Goal: Check status: Check status

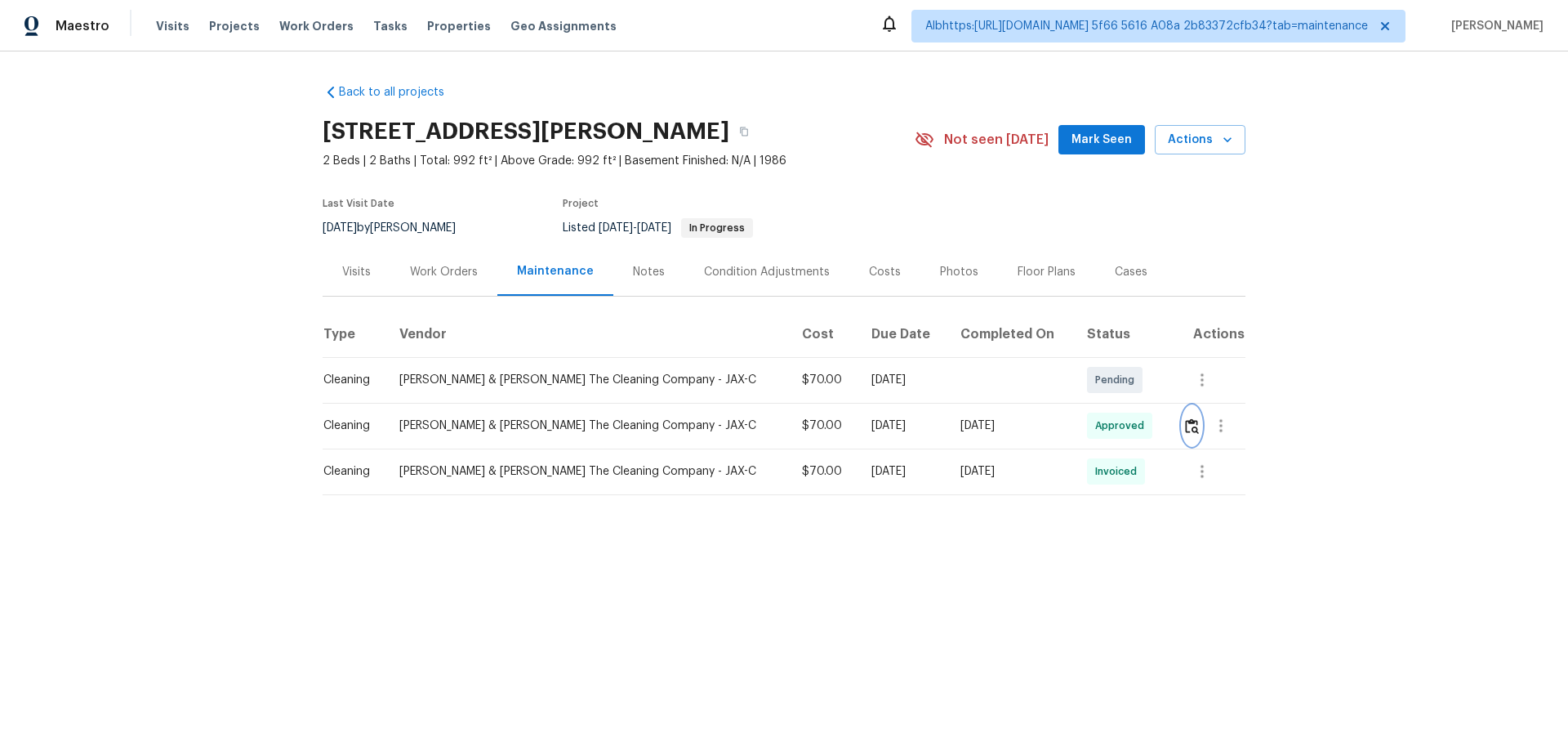
click at [1183, 436] on button "button" at bounding box center [1192, 425] width 19 height 39
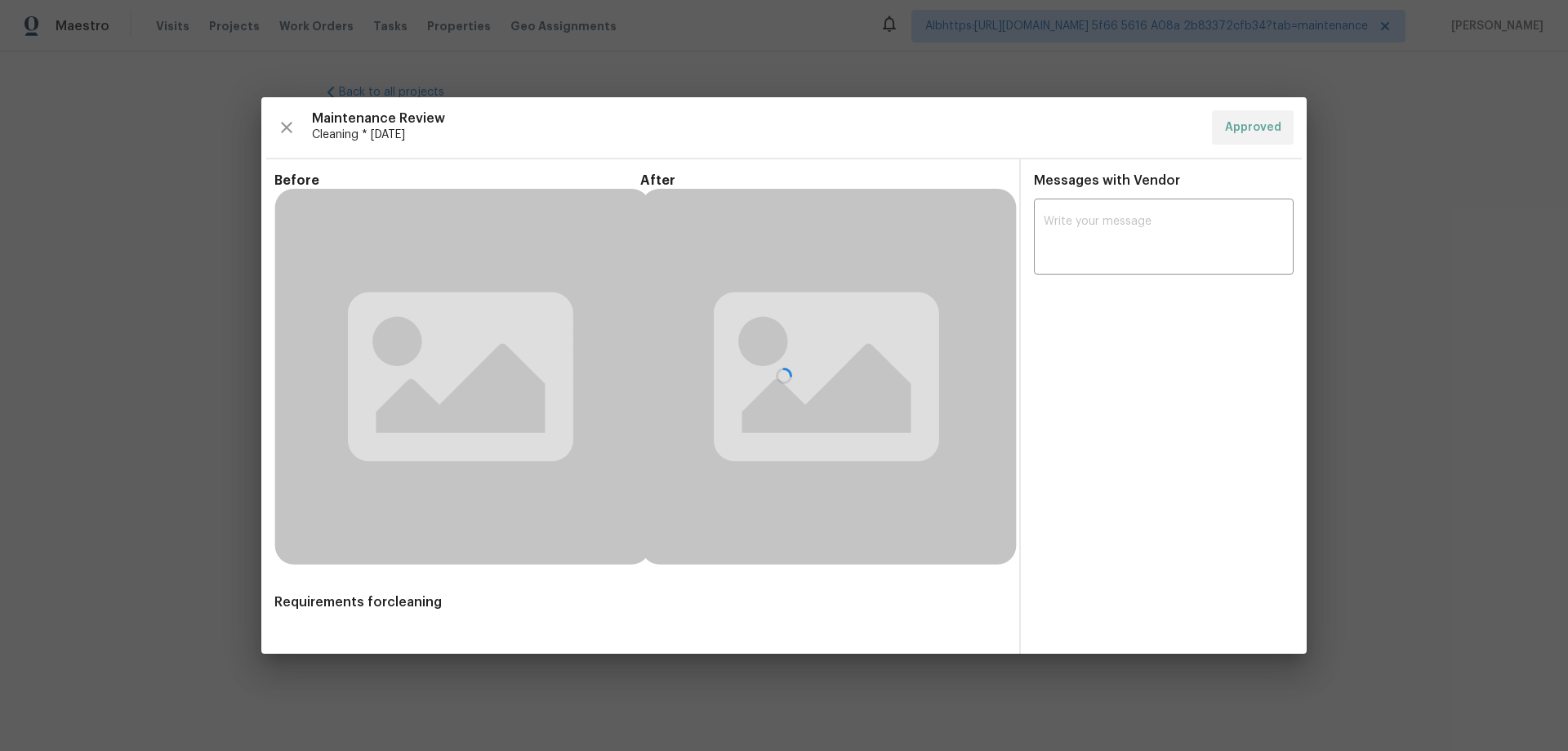
drag, startPoint x: 1179, startPoint y: 436, endPoint x: 1063, endPoint y: 426, distance: 116.4
click at [1183, 434] on div at bounding box center [784, 376] width 1045 height 556
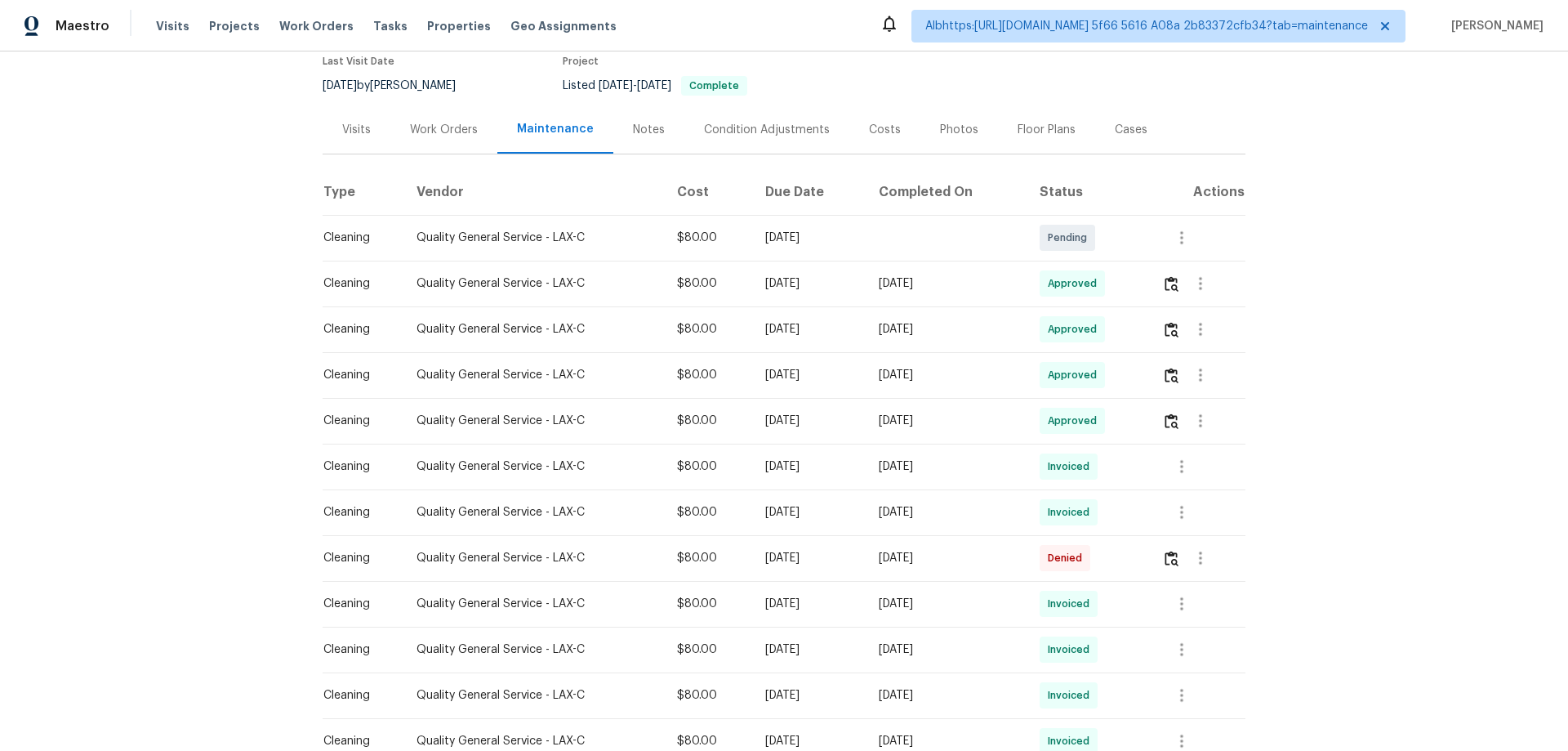
scroll to position [163, 0]
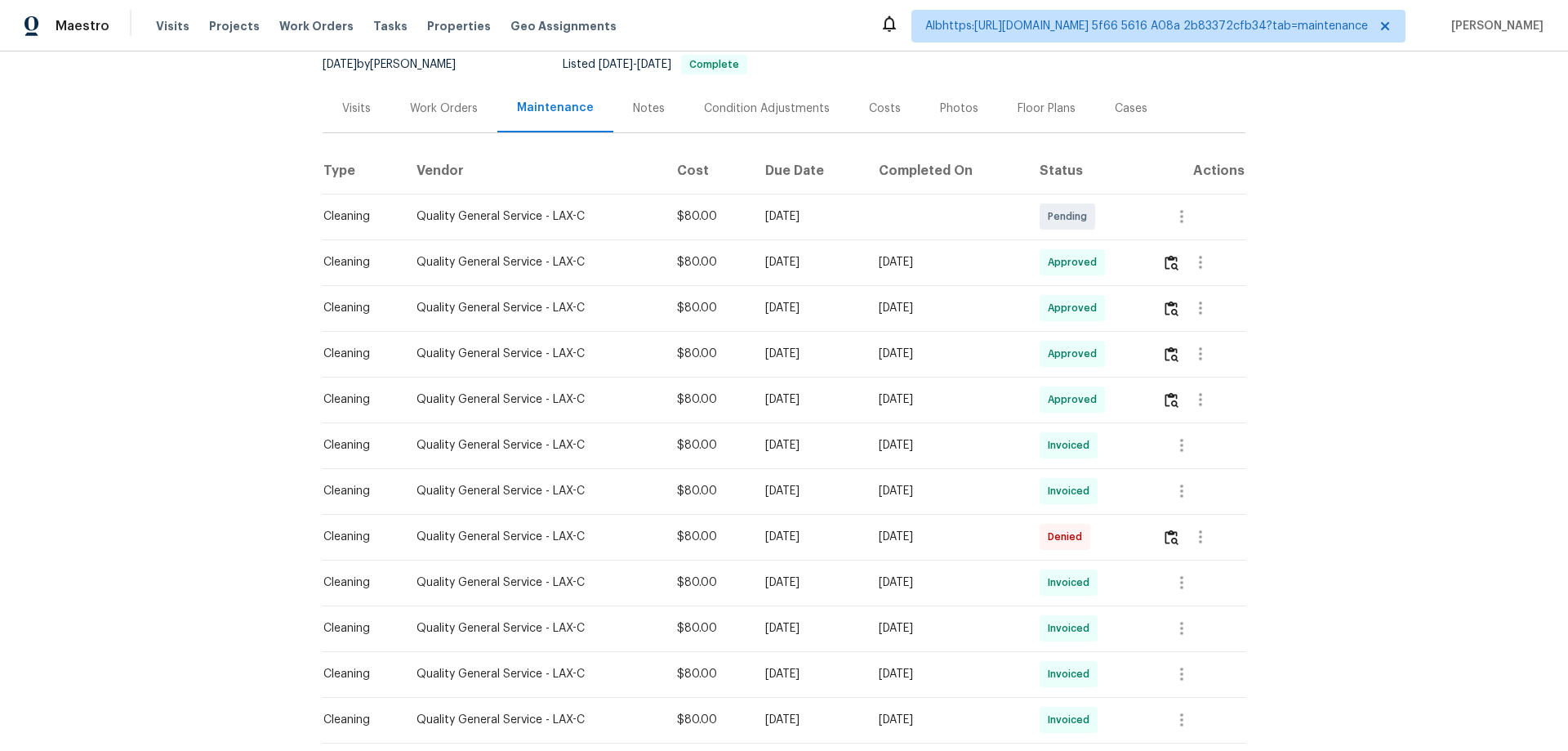
drag, startPoint x: 1007, startPoint y: 268, endPoint x: 649, endPoint y: 265, distance: 358.0
click at [790, 265] on tr "Cleaning Quality General Service - LAX-C $80.00 [DATE] [DATE] Approved" at bounding box center [784, 262] width 923 height 46
click at [1162, 268] on button "button" at bounding box center [1171, 262] width 19 height 39
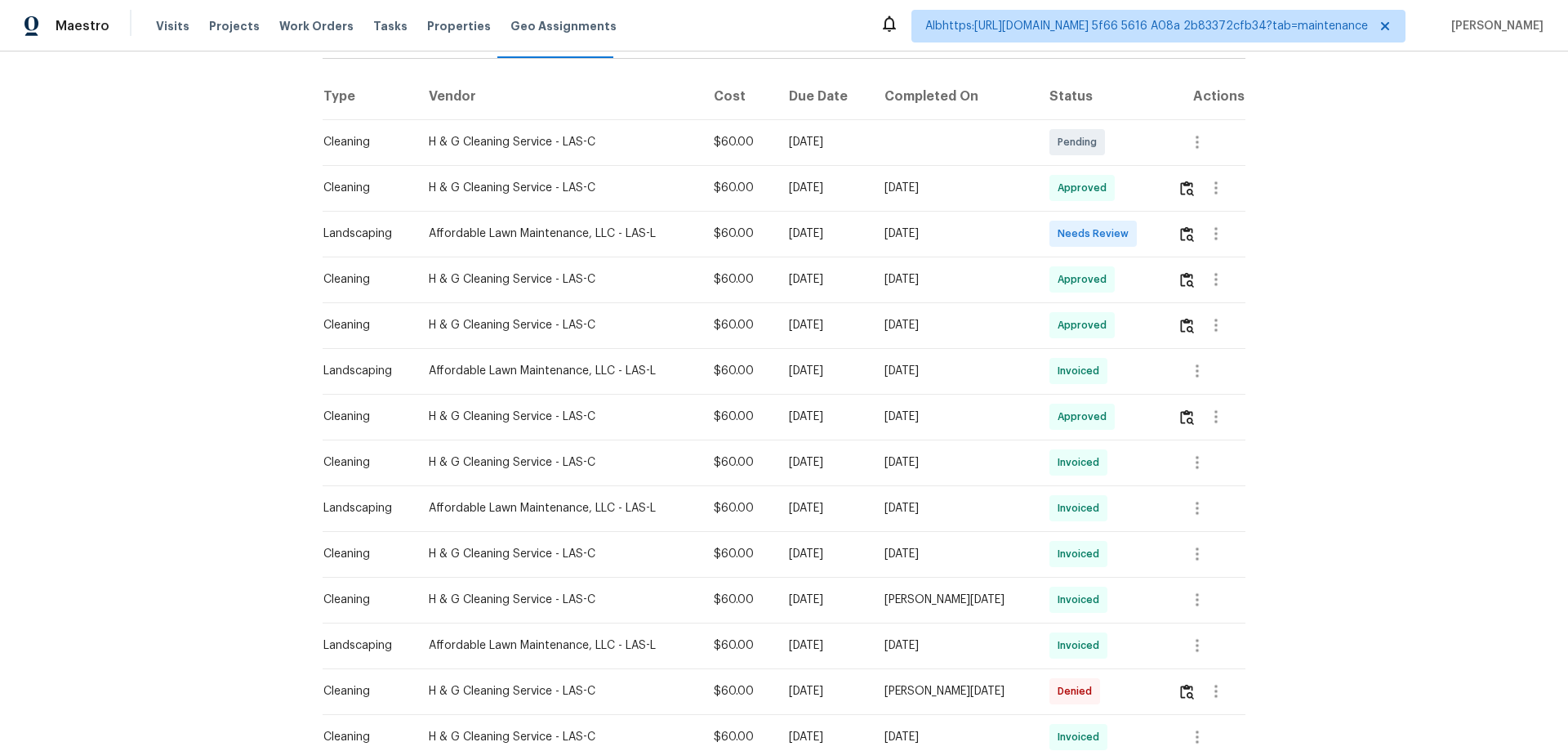
scroll to position [245, 0]
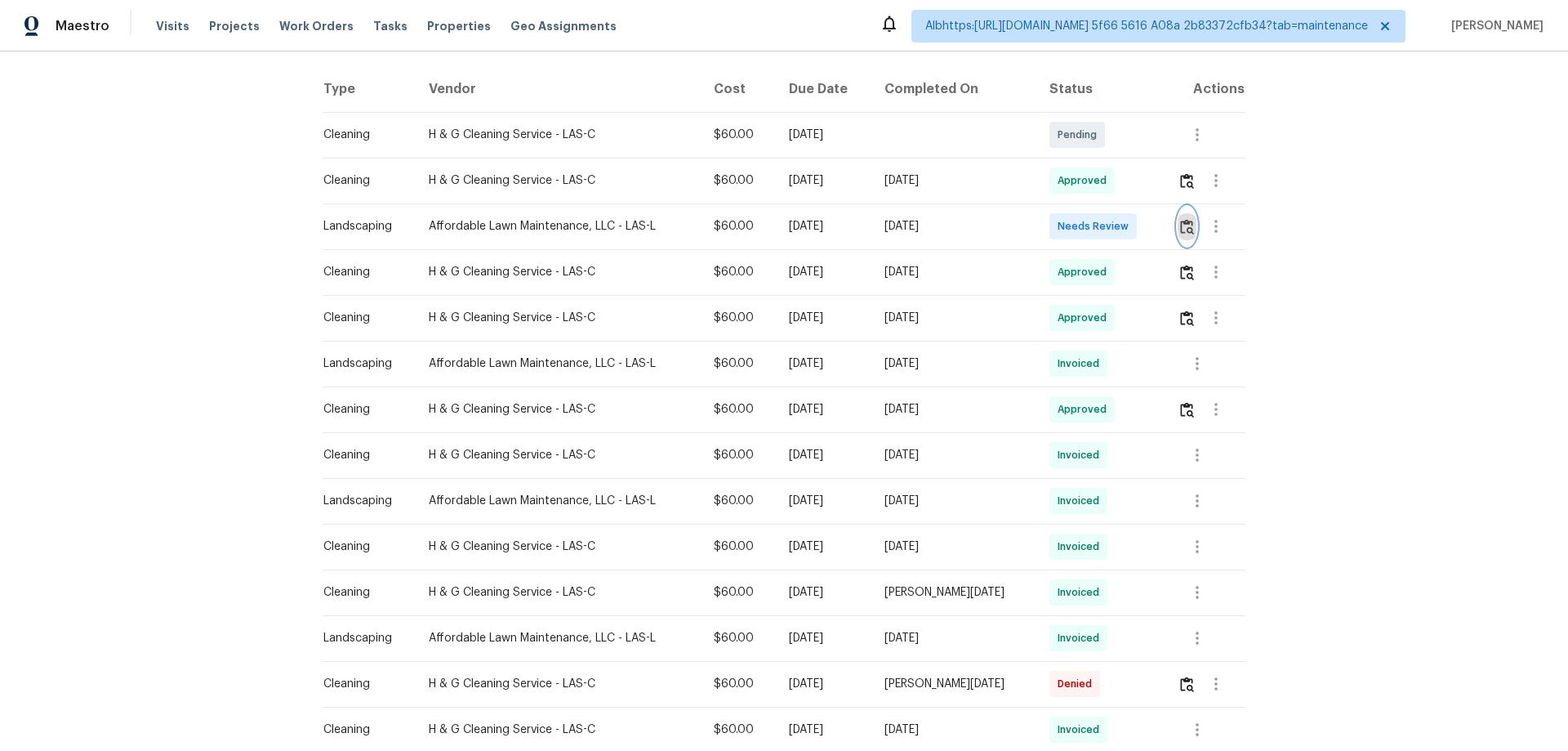
click at [1185, 227] on img "button" at bounding box center [1187, 226] width 14 height 15
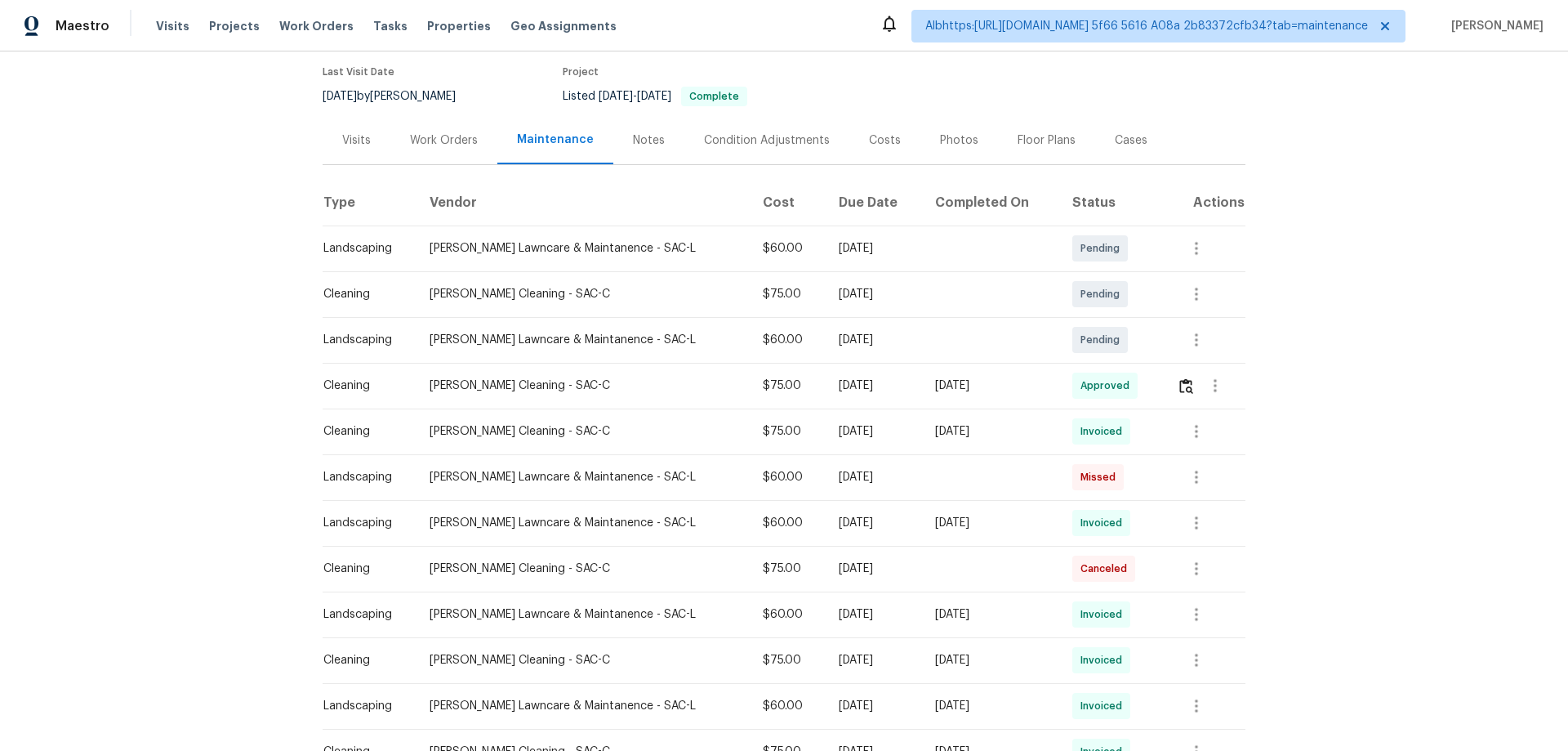
scroll to position [245, 0]
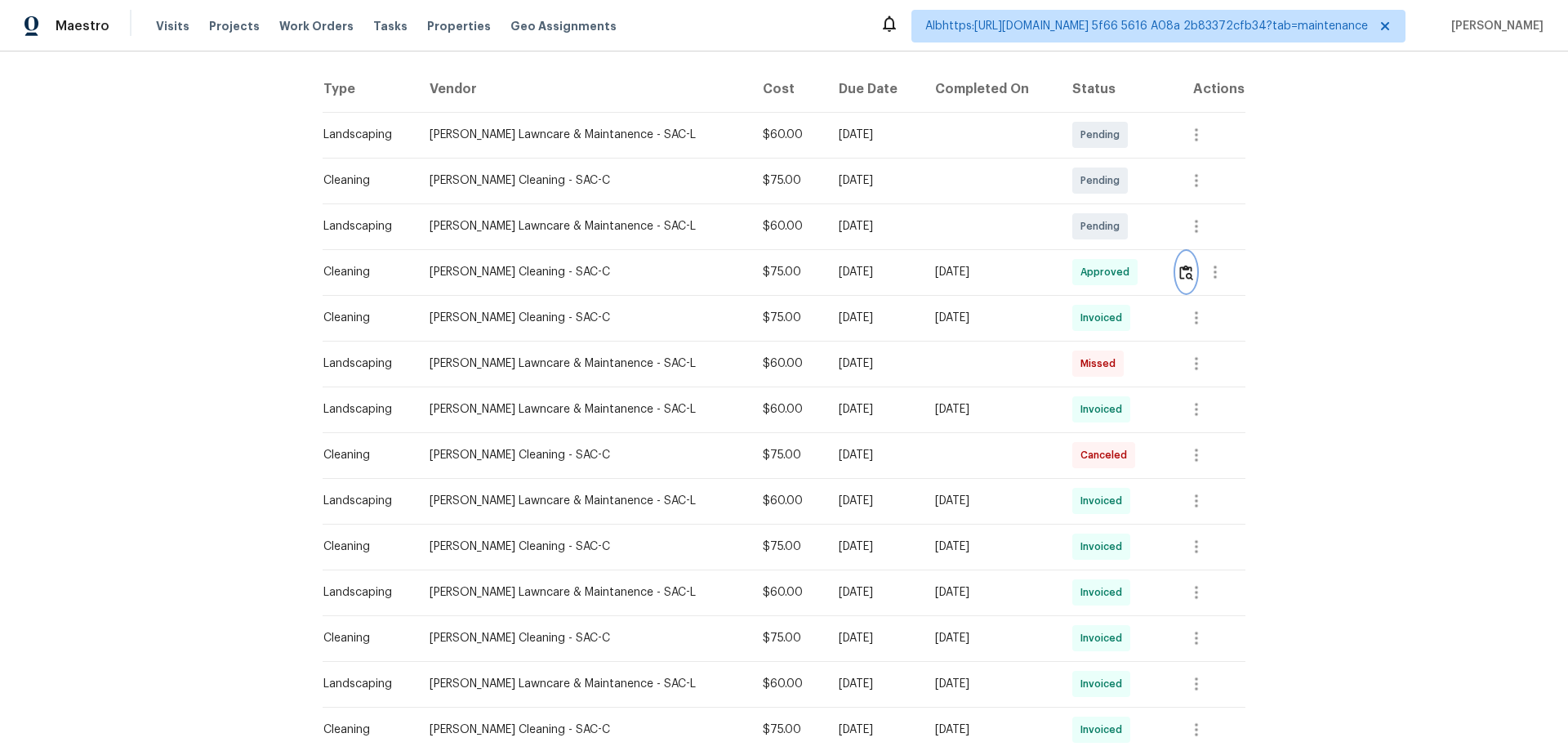
click at [1179, 276] on img "button" at bounding box center [1186, 272] width 14 height 15
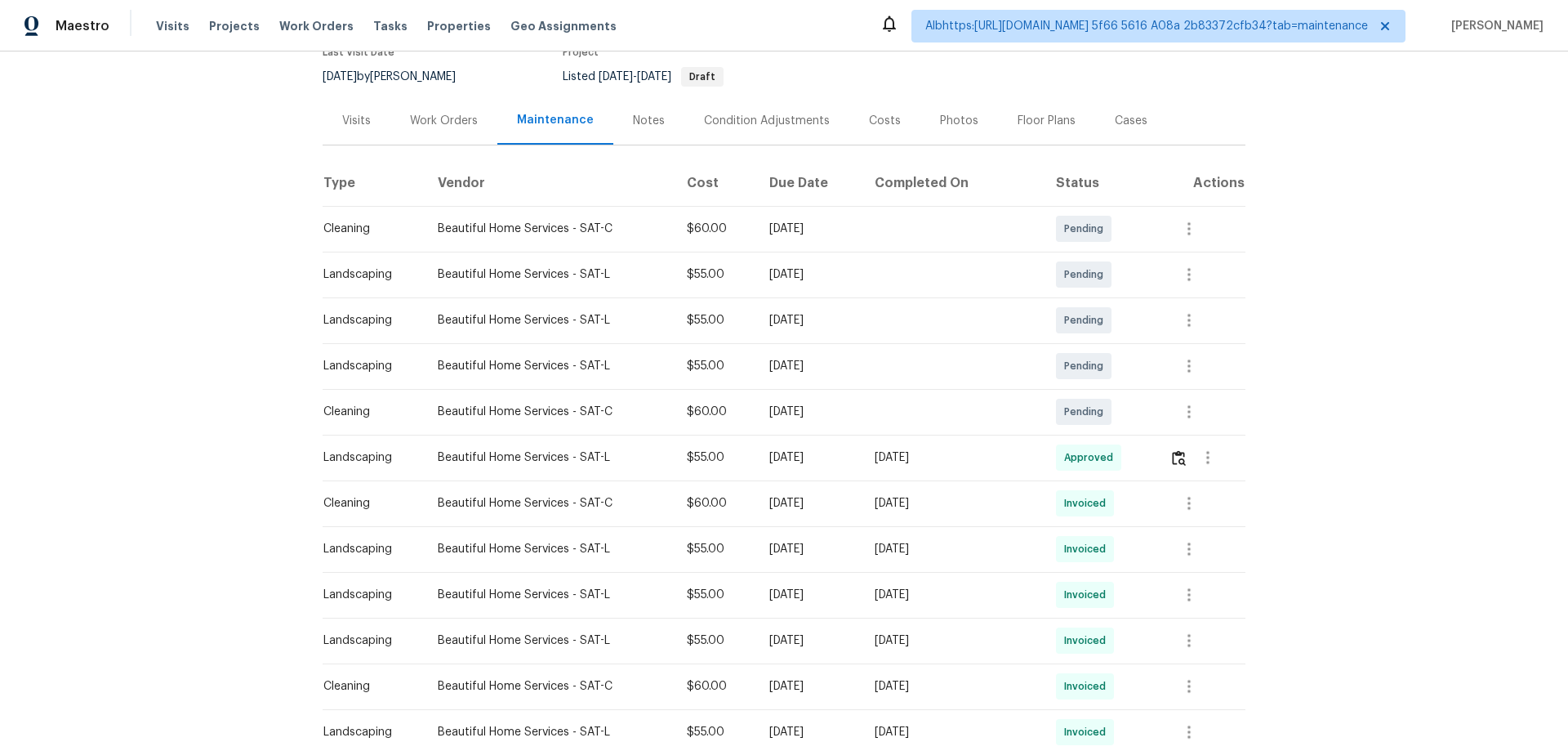
scroll to position [163, 0]
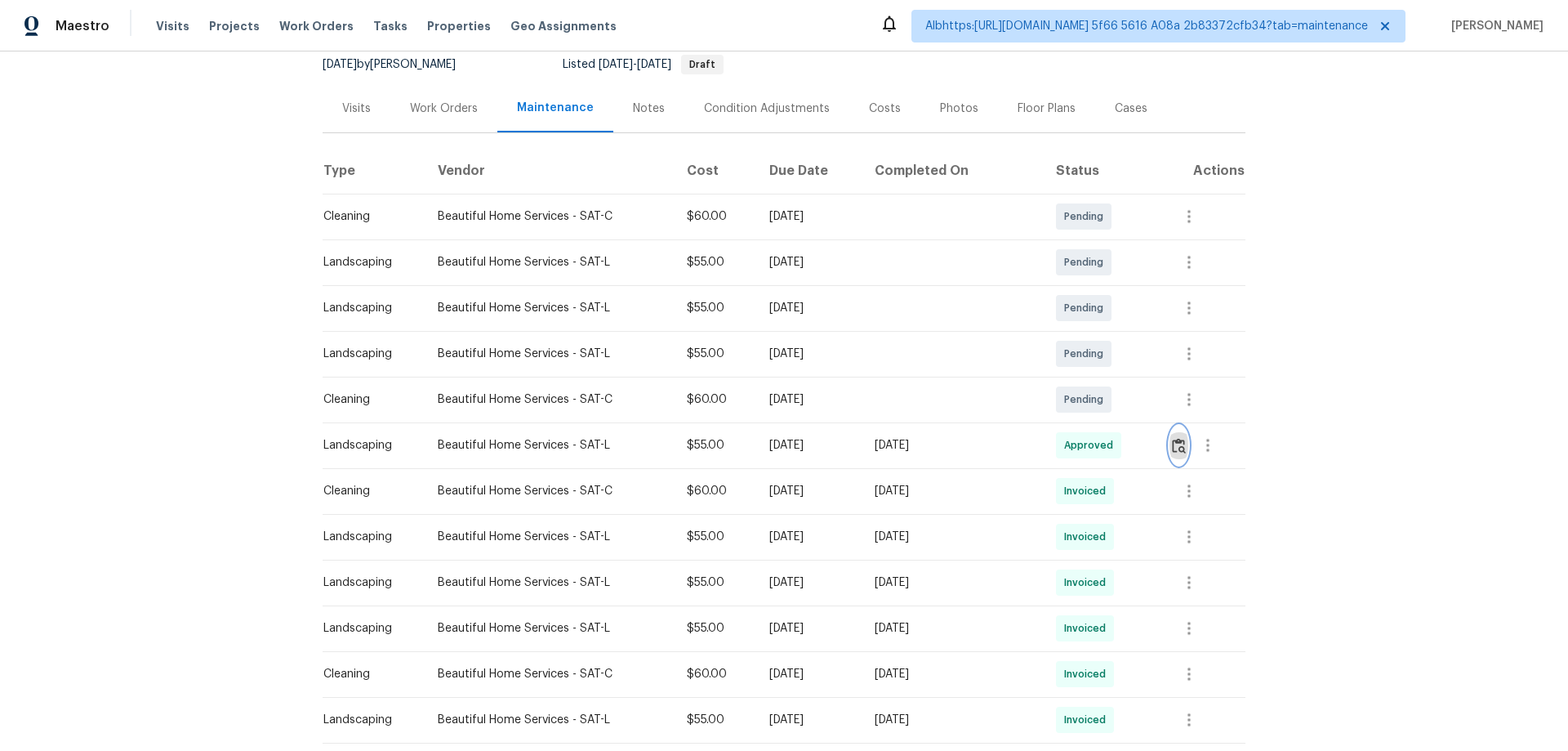
click at [1172, 450] on img "button" at bounding box center [1179, 445] width 14 height 15
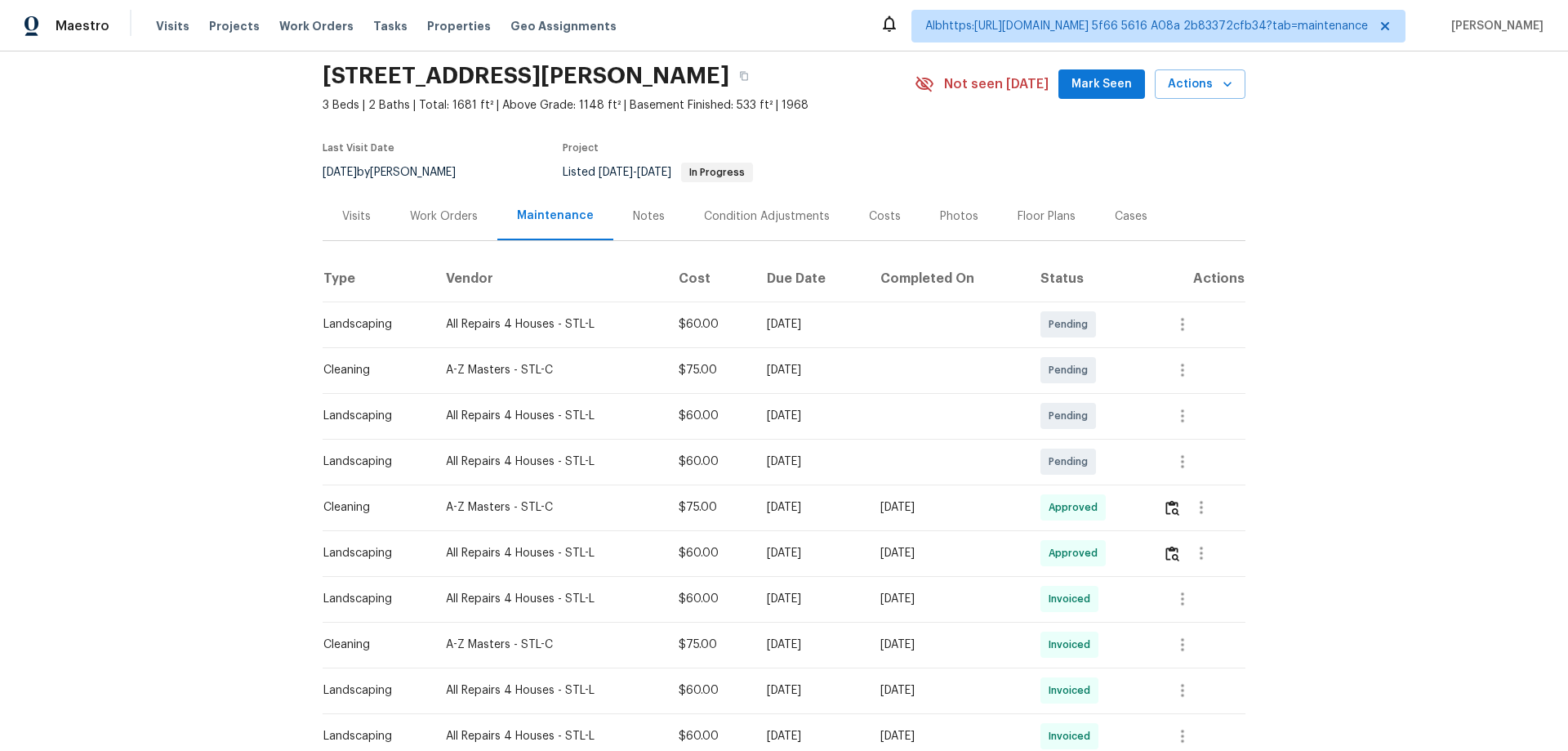
scroll to position [81, 0]
